Goal: Task Accomplishment & Management: Use online tool/utility

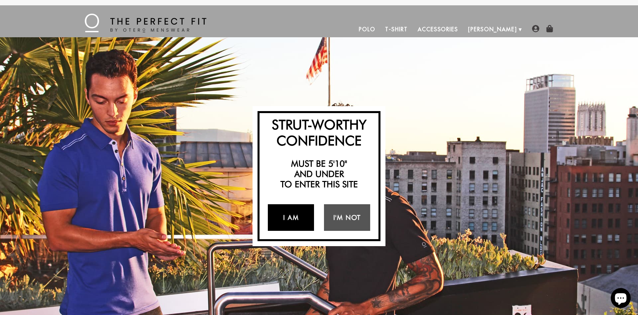
click at [285, 213] on link "I Am" at bounding box center [291, 217] width 46 height 27
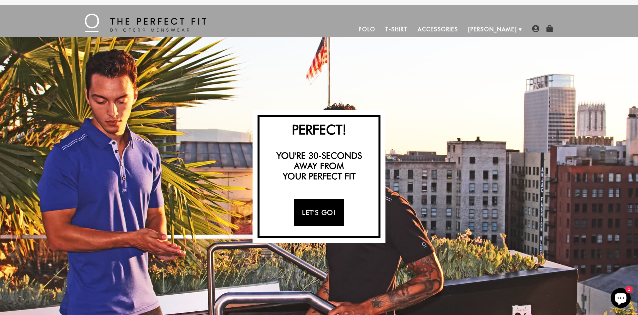
click at [320, 218] on link "Let's Go!" at bounding box center [319, 212] width 50 height 27
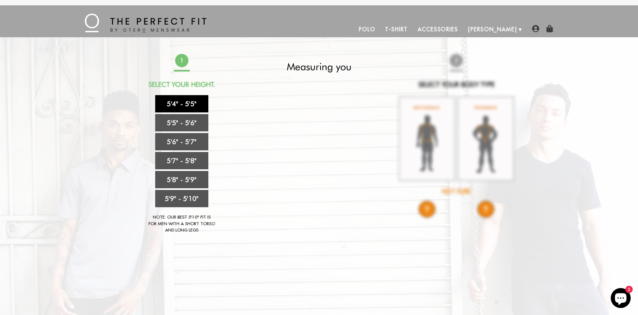
click at [180, 103] on link "5'4" - 5'5"" at bounding box center [181, 103] width 53 height 17
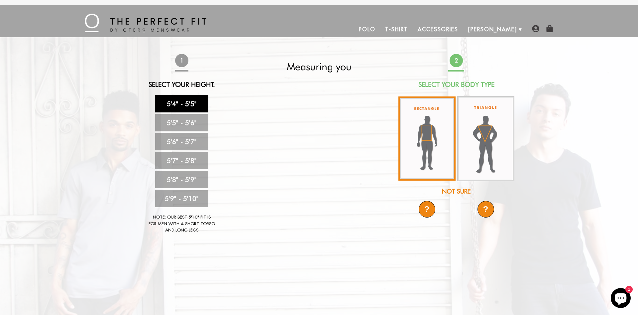
click at [425, 139] on img at bounding box center [426, 138] width 57 height 84
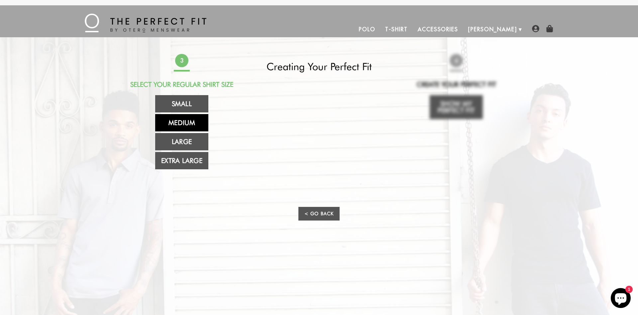
click at [179, 122] on link "Medium" at bounding box center [181, 122] width 53 height 17
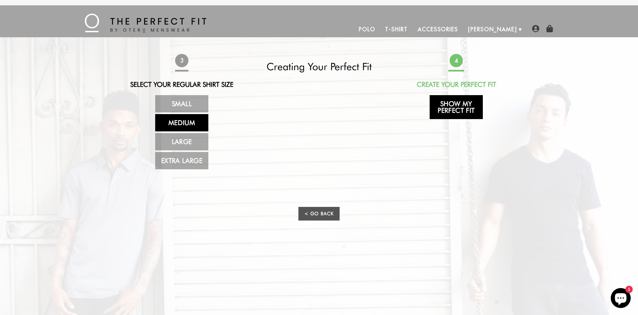
click at [448, 110] on link "Show My Perfect Fit" at bounding box center [456, 107] width 53 height 24
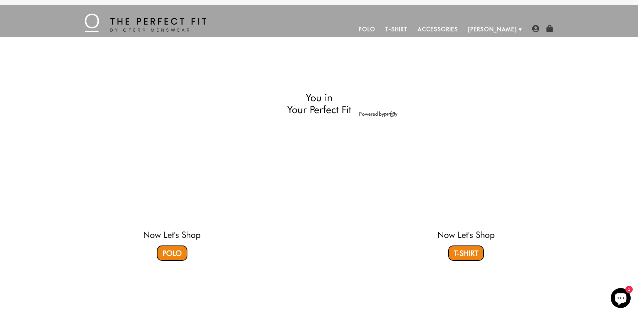
select select "M"
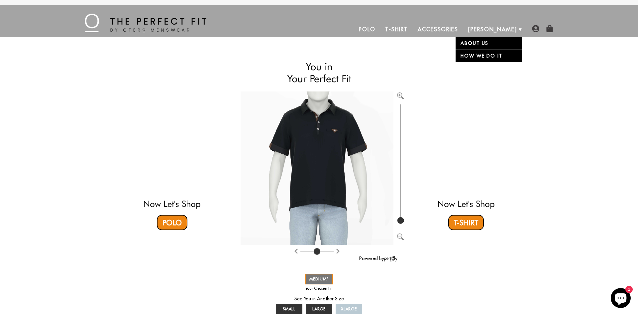
click at [521, 26] on li "Otero About Us How We Do It" at bounding box center [492, 29] width 59 height 16
